Goal: Check status: Check status

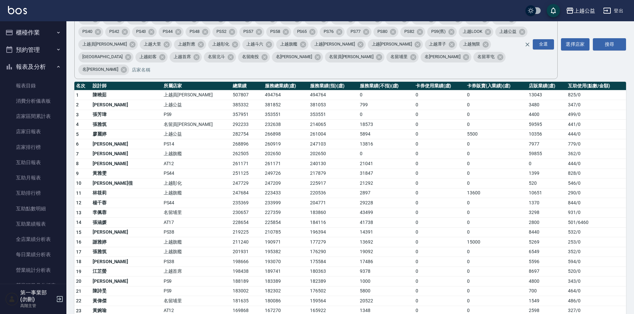
scroll to position [174, 0]
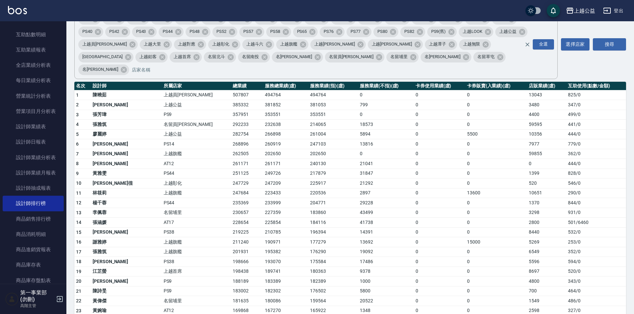
click at [263, 168] on td "249726" at bounding box center [285, 173] width 45 height 10
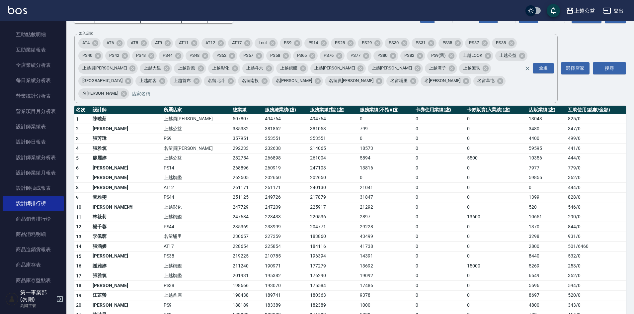
scroll to position [0, 0]
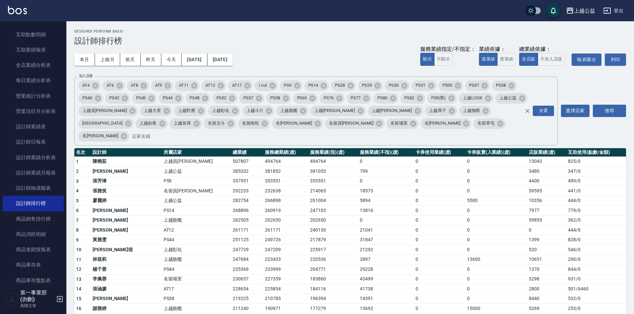
click at [583, 12] on div "上越公益" at bounding box center [584, 11] width 21 height 8
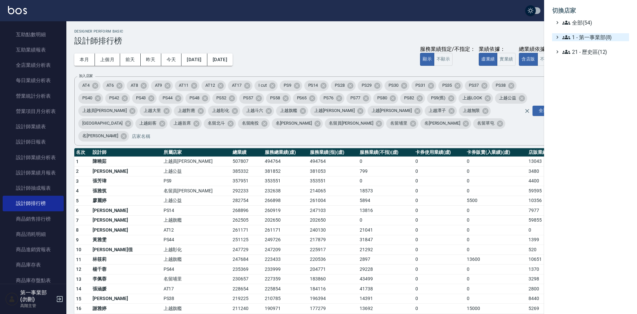
click at [594, 37] on span "1 - 第一事業部(8)" at bounding box center [595, 37] width 64 height 8
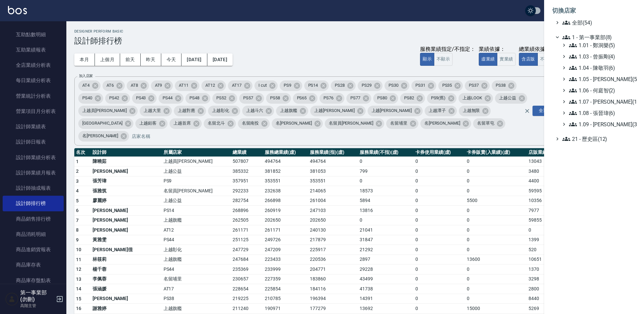
drag, startPoint x: 254, startPoint y: 219, endPoint x: 260, endPoint y: 218, distance: 5.8
click at [255, 219] on div at bounding box center [318, 157] width 637 height 314
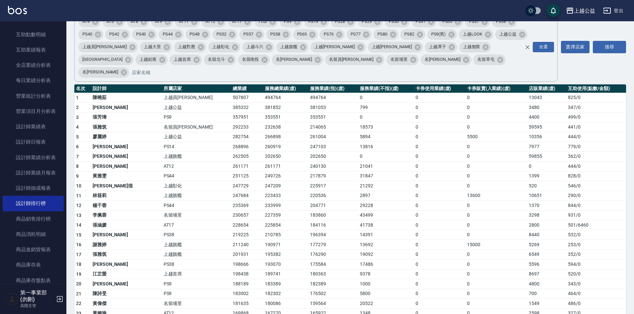
scroll to position [66, 0]
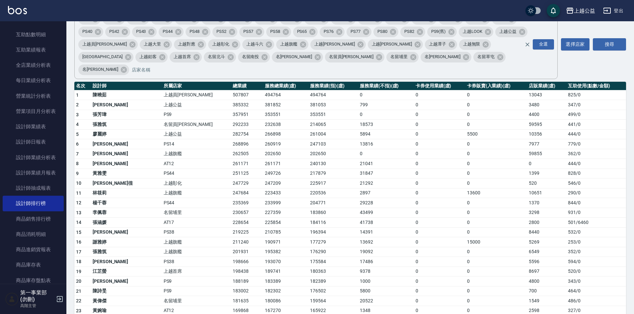
click at [490, 286] on td "0" at bounding box center [496, 291] width 62 height 10
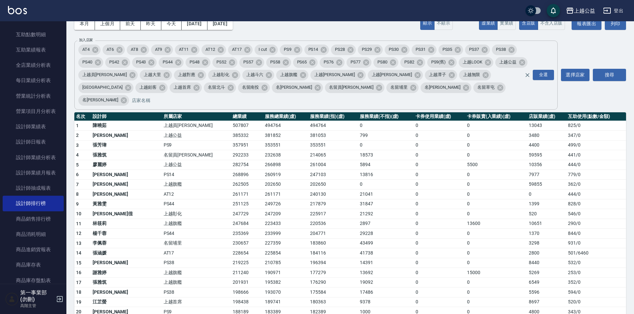
scroll to position [33, 0]
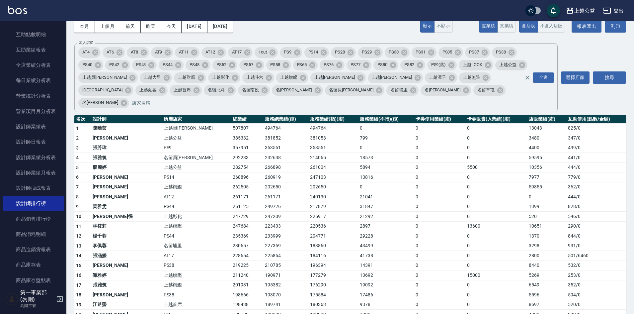
click at [308, 201] on td "217879" at bounding box center [333, 206] width 50 height 10
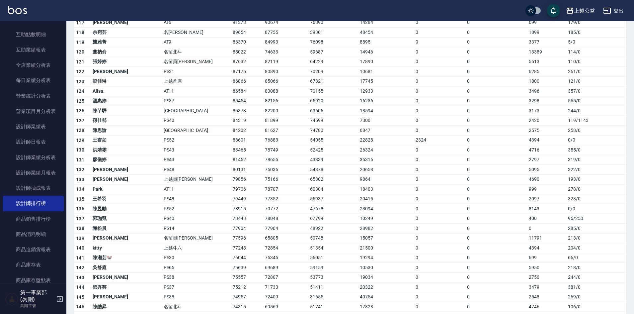
scroll to position [1295, 0]
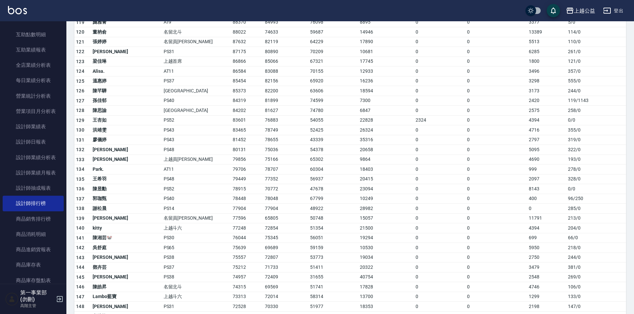
click at [414, 282] on td "0" at bounding box center [439, 287] width 51 height 10
click at [263, 194] on td "78048" at bounding box center [285, 199] width 45 height 10
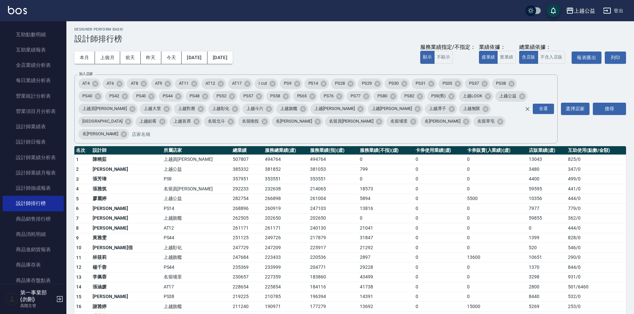
scroll to position [0, 0]
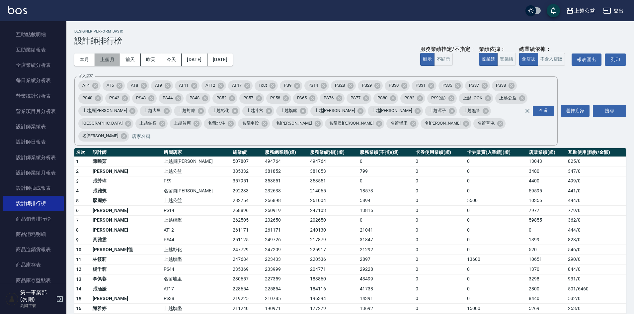
click at [109, 61] on button "上個月" at bounding box center [107, 59] width 25 height 12
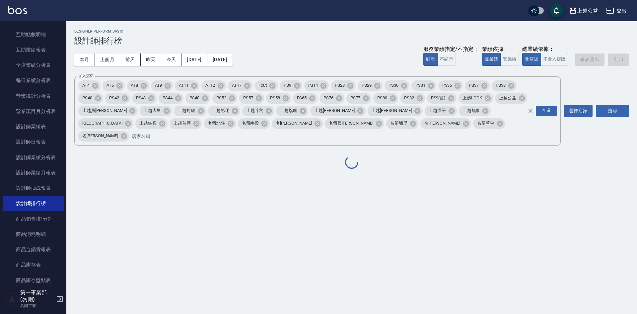
click at [399, 241] on div "上越公益 [DATE] - [DATE] 設計師排行榜 列印時間： [DATE][PHONE_NUMBER]:52 Designer Perform Basi…" at bounding box center [318, 157] width 637 height 314
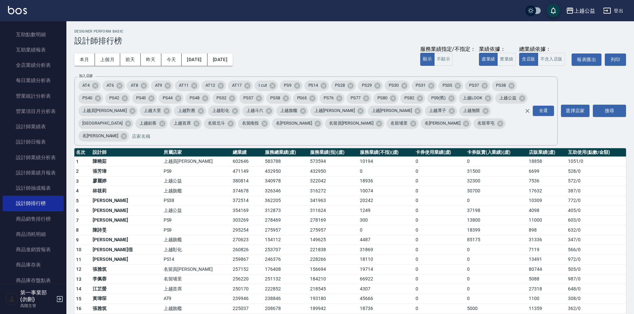
click at [231, 245] on td "260826" at bounding box center [247, 250] width 32 height 10
click at [263, 245] on td "253707" at bounding box center [285, 250] width 45 height 10
click at [377, 235] on td "4487" at bounding box center [386, 240] width 56 height 10
click at [319, 46] on div "本月 上個月 前天 昨天 今天 [DATE] [DATE] 服務業績指定/不指定： 顯示 不顯示 業績依據： 虛業績 實業績 總業績依據： 含店販 不含入店販…" at bounding box center [350, 59] width 552 height 28
click at [308, 254] on td "228266" at bounding box center [333, 259] width 50 height 10
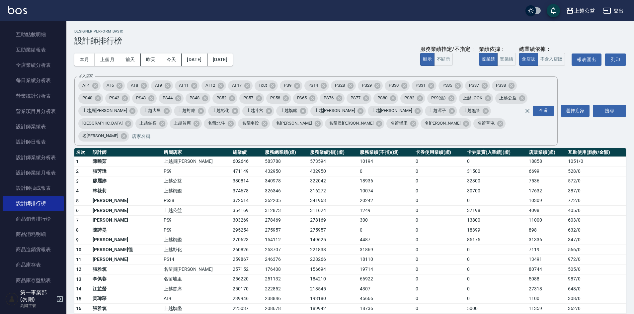
click at [307, 62] on div "本月 上個月 前天 昨天 今天 [DATE] [DATE] 服務業績指定/不指定： 顯示 不顯示 業績依據： 虛業績 實業績 總業績依據： 含店販 不含入店販…" at bounding box center [350, 59] width 552 height 28
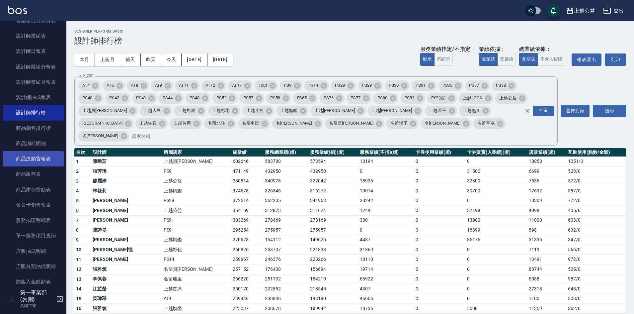
scroll to position [274, 0]
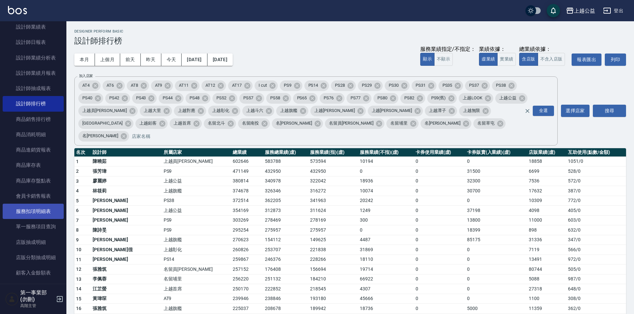
click at [46, 215] on link "服務扣項明細表" at bounding box center [33, 210] width 61 height 15
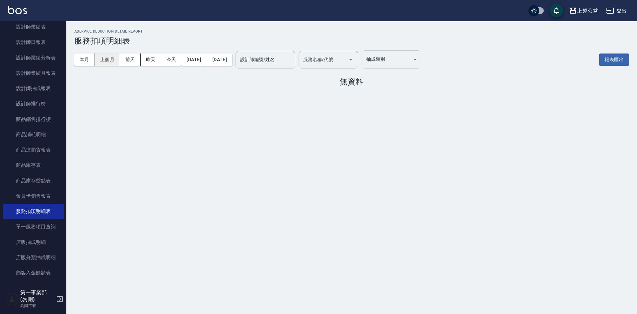
click at [109, 63] on button "上個月" at bounding box center [107, 59] width 25 height 12
